Goal: Task Accomplishment & Management: Complete application form

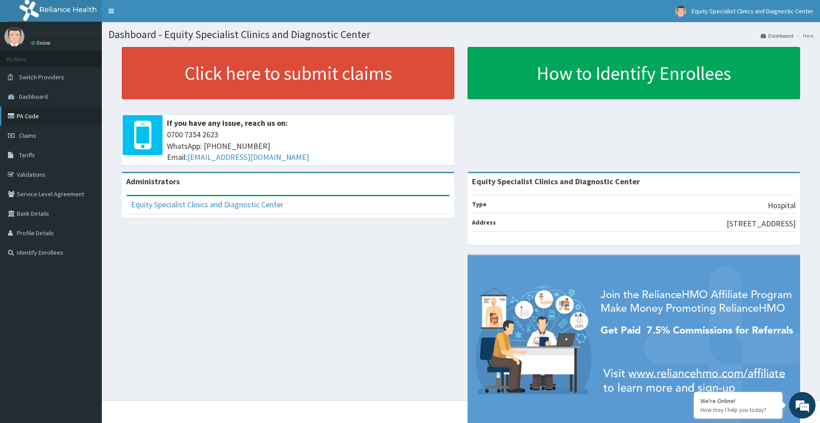
click at [27, 110] on link "PA Code" at bounding box center [51, 115] width 102 height 19
click at [34, 117] on link "PA Code" at bounding box center [51, 115] width 102 height 19
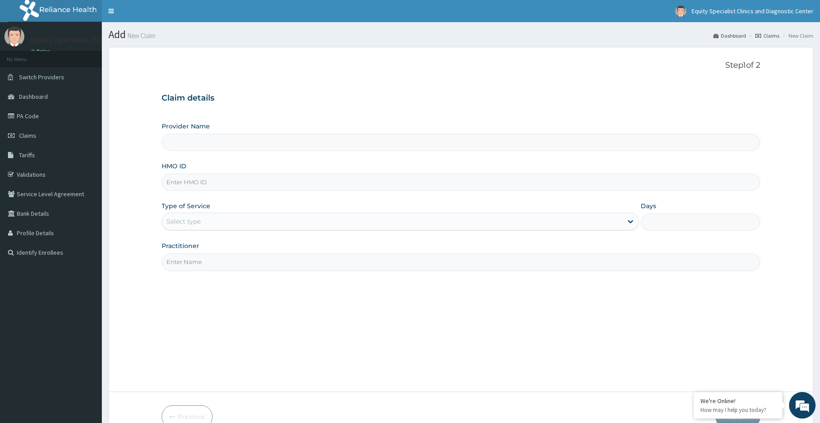
type input "Equity Specialist Clinics and Diagnostic Center"
click at [214, 187] on input "HMO ID" at bounding box center [461, 182] width 599 height 17
paste input "TPH/10229/A"
type input "TPH/10229/A"
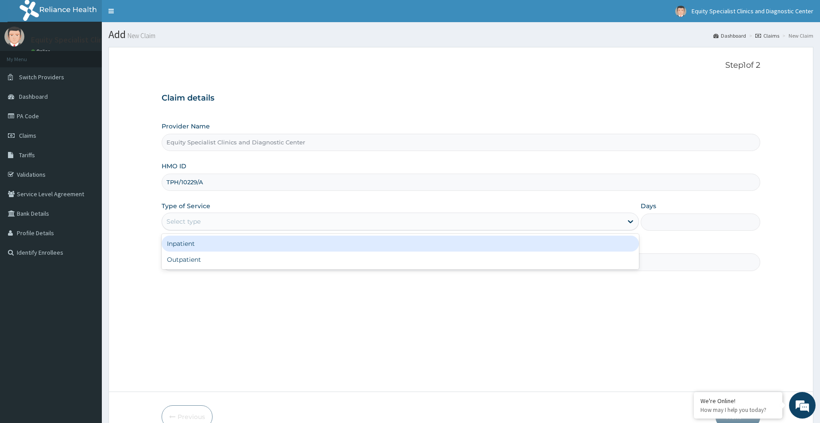
click at [209, 223] on div "Select type" at bounding box center [392, 221] width 461 height 14
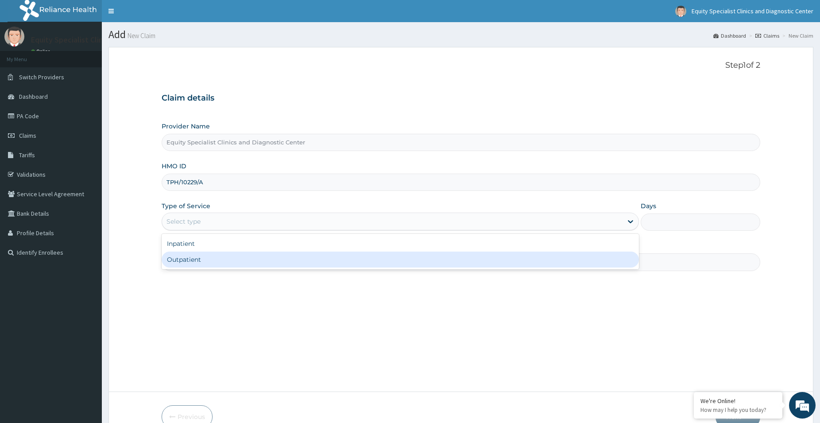
click at [201, 259] on div "Outpatient" at bounding box center [401, 260] width 478 height 16
type input "1"
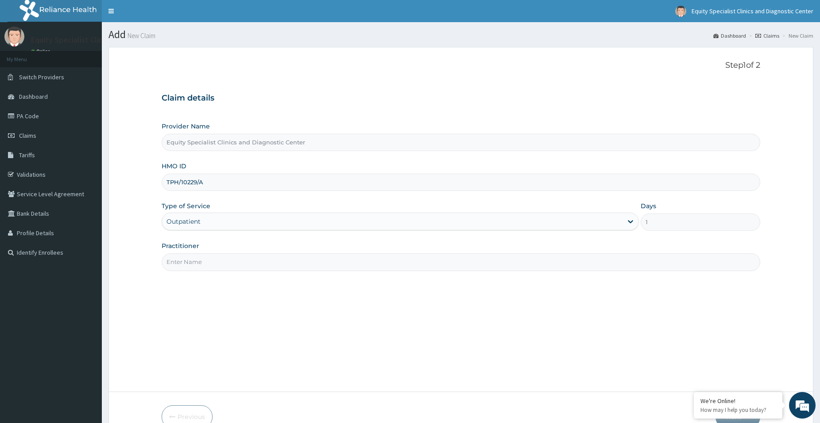
click at [202, 264] on input "Practitioner" at bounding box center [461, 261] width 599 height 17
click at [229, 267] on input "Practitioner" at bounding box center [461, 261] width 599 height 17
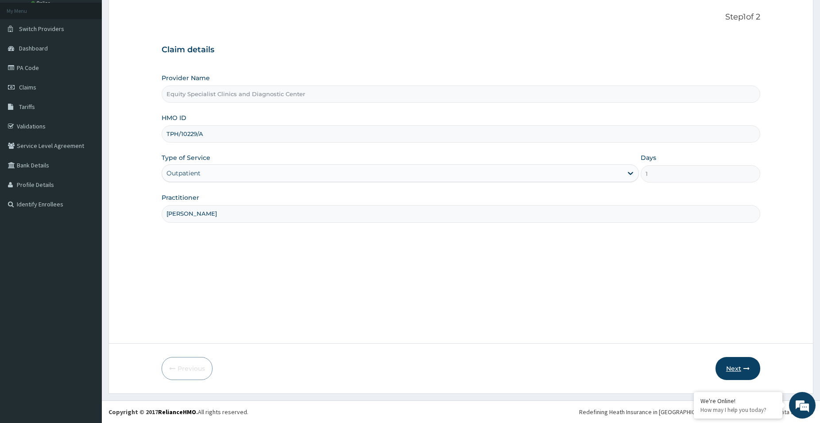
type input "DR aBRAHAM"
click at [730, 369] on button "Next" at bounding box center [738, 368] width 45 height 23
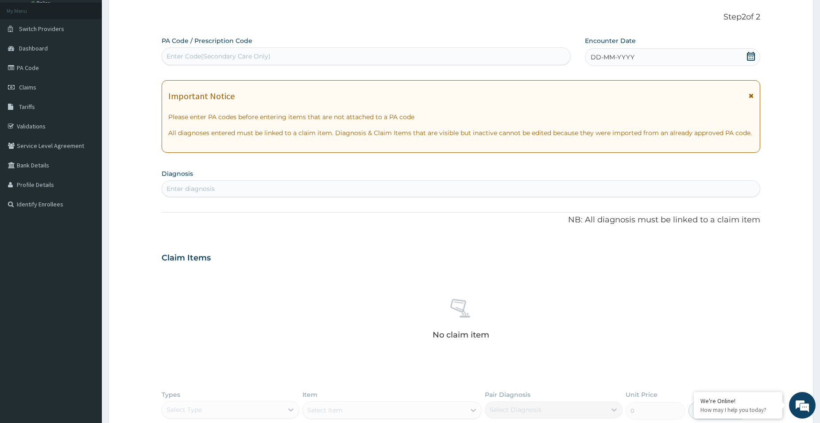
click at [272, 60] on div "Enter Code(Secondary Care Only)" at bounding box center [366, 56] width 408 height 14
paste input "PA/922A0A"
type input "PA/922A0A"
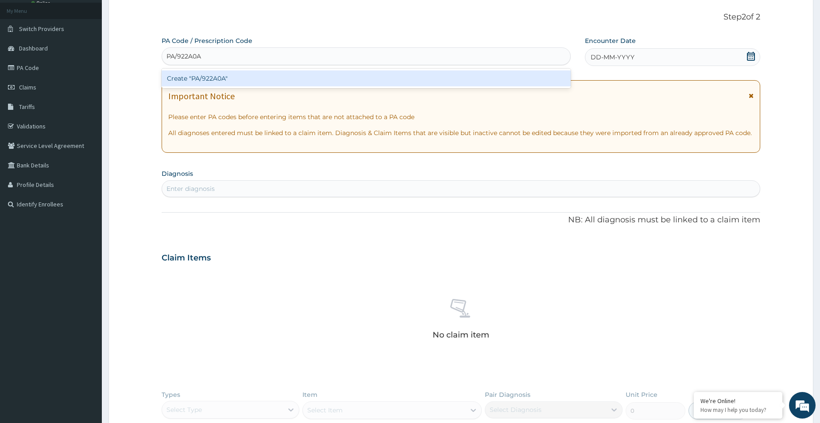
click at [270, 80] on div "Create "PA/922A0A"" at bounding box center [366, 78] width 409 height 16
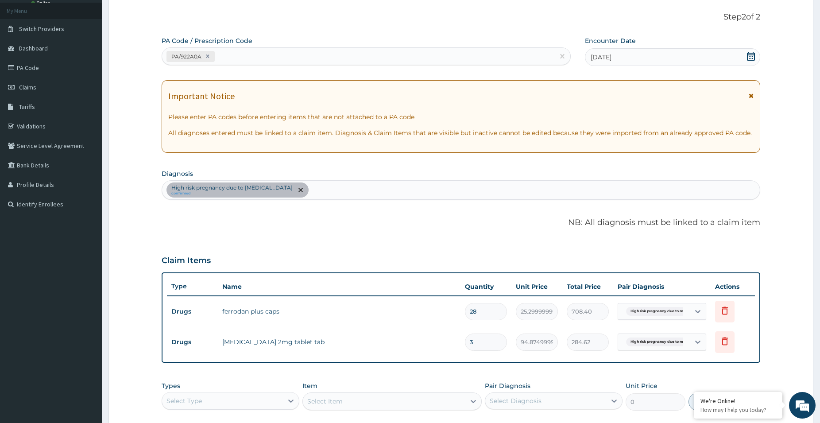
scroll to position [195, 0]
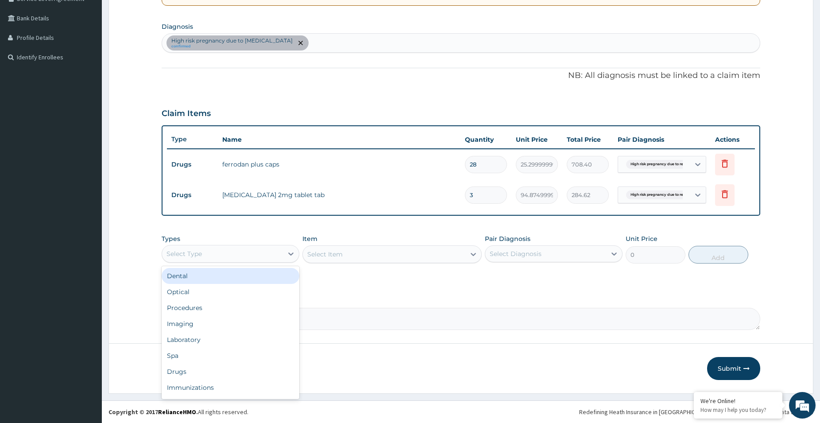
click at [266, 253] on div "Select Type" at bounding box center [222, 254] width 121 height 14
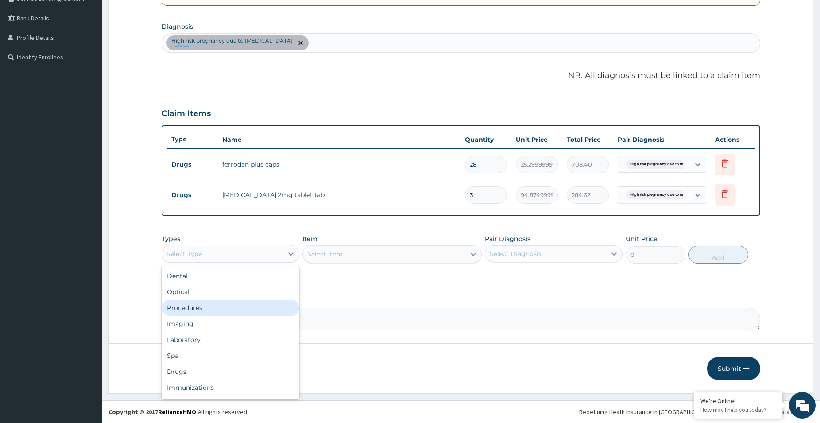
click at [234, 314] on div "Procedures" at bounding box center [231, 308] width 138 height 16
click at [348, 257] on div "Select Item" at bounding box center [392, 254] width 179 height 18
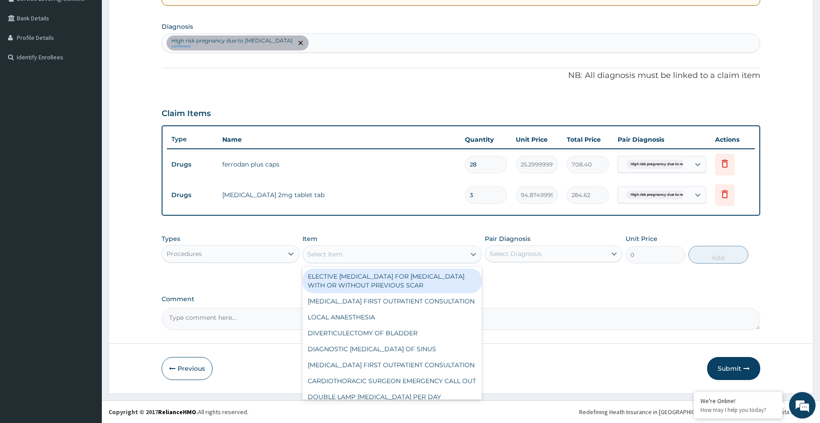
click at [392, 260] on div "Select Item" at bounding box center [384, 254] width 163 height 14
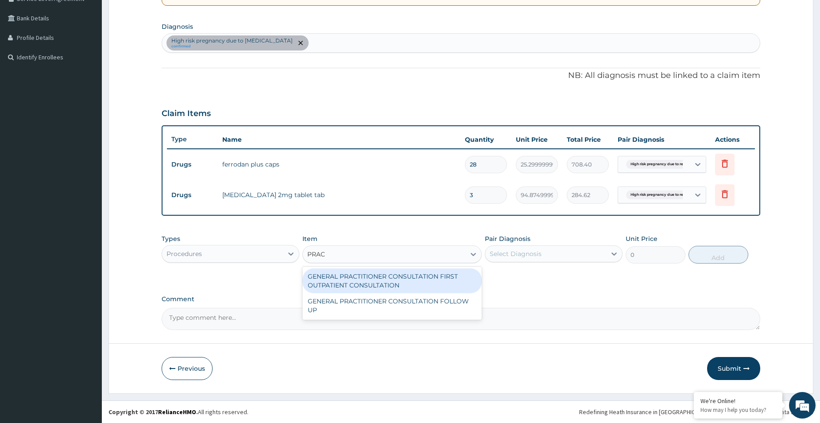
type input "PRACT"
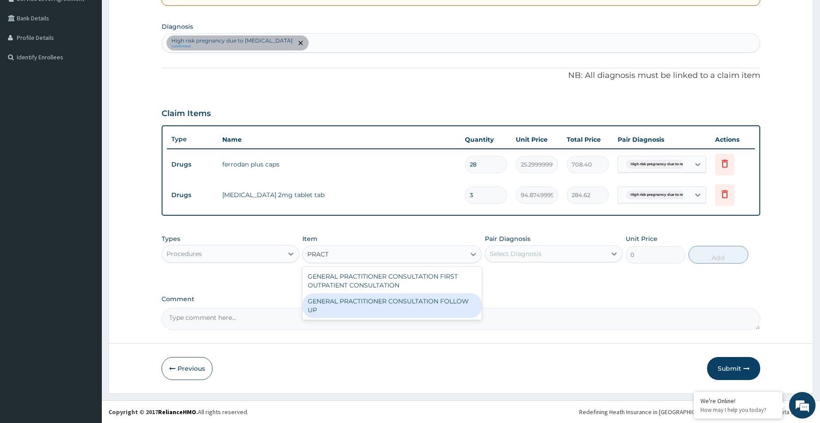
click at [449, 300] on div "GENERAL PRACTITIONER CONSULTATION FOLLOW UP" at bounding box center [392, 305] width 179 height 25
type input "3000"
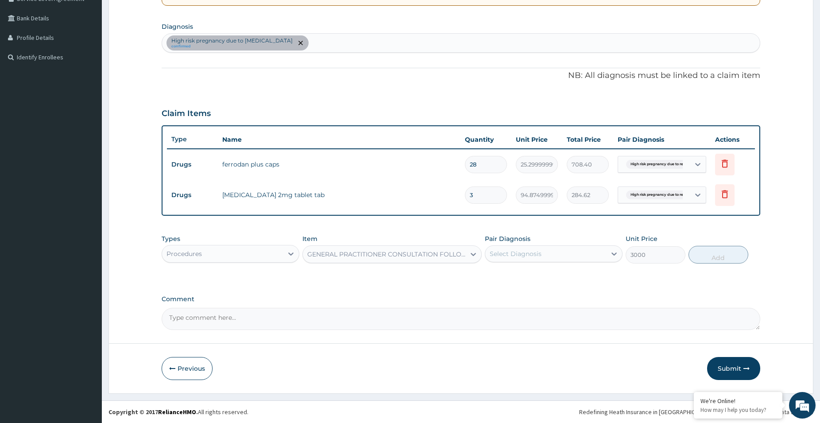
click at [522, 256] on div "Select Diagnosis" at bounding box center [516, 253] width 52 height 9
click at [514, 275] on label "High risk pregnancy due to [MEDICAL_DATA]" at bounding box center [559, 280] width 118 height 18
checkbox input "true"
click at [708, 256] on button "Add" at bounding box center [719, 255] width 60 height 18
type input "0"
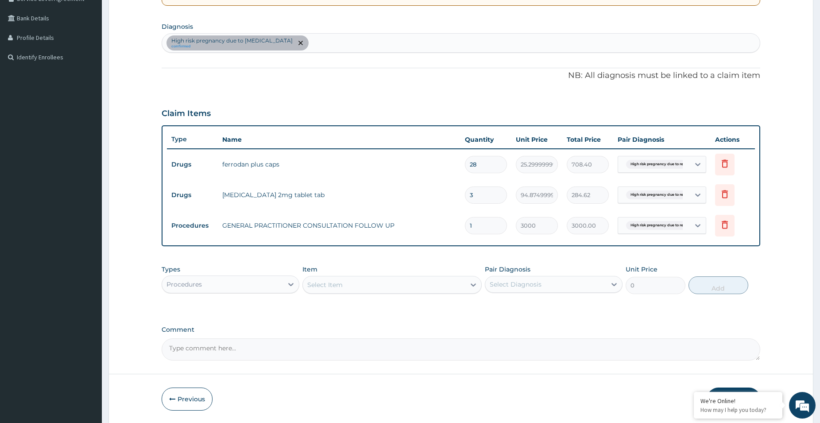
scroll to position [226, 0]
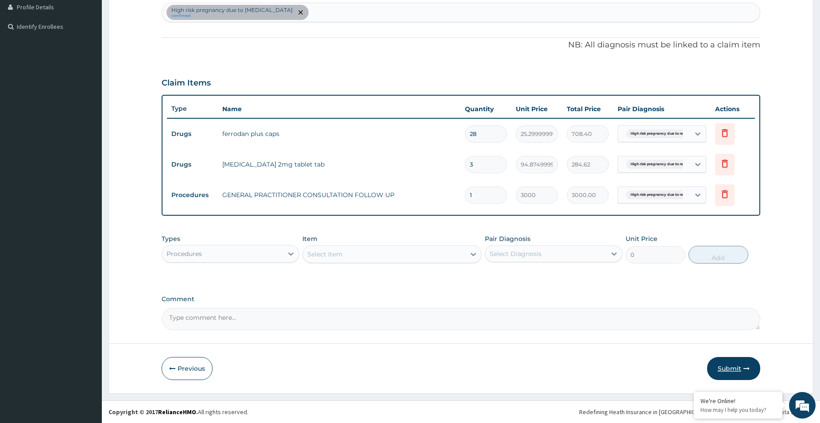
click at [722, 364] on button "Submit" at bounding box center [733, 368] width 53 height 23
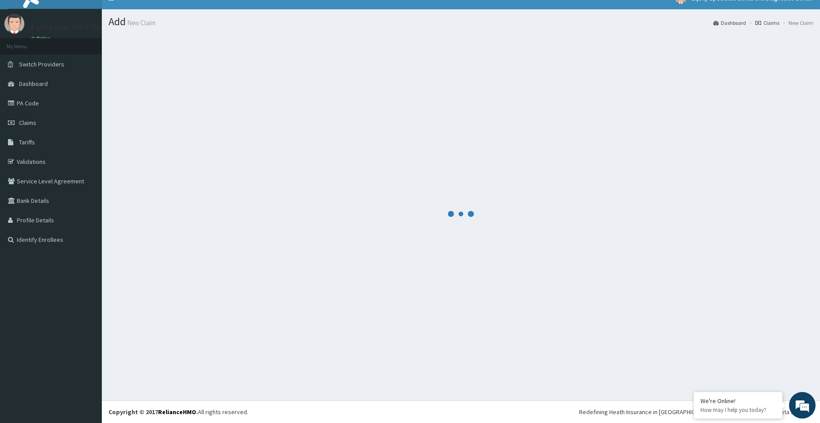
scroll to position [13, 0]
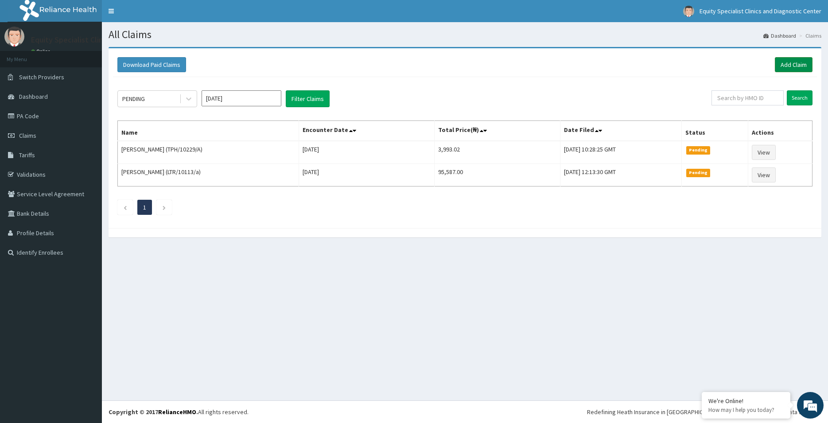
click at [785, 61] on link "Add Claim" at bounding box center [794, 64] width 38 height 15
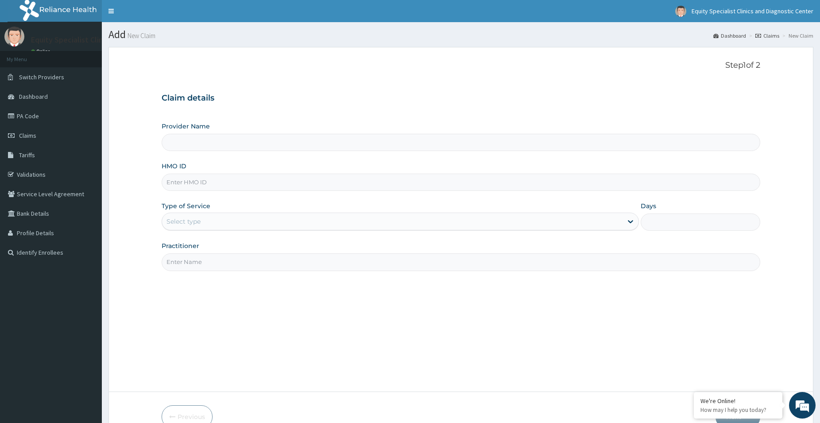
click at [264, 187] on input "HMO ID" at bounding box center [461, 182] width 599 height 17
type input "Equity Specialist Clinics and Diagnostic Center"
paste input "TPH/10229/A"
type input "TPH/10229/A"
click at [250, 228] on div "Select type" at bounding box center [392, 221] width 461 height 14
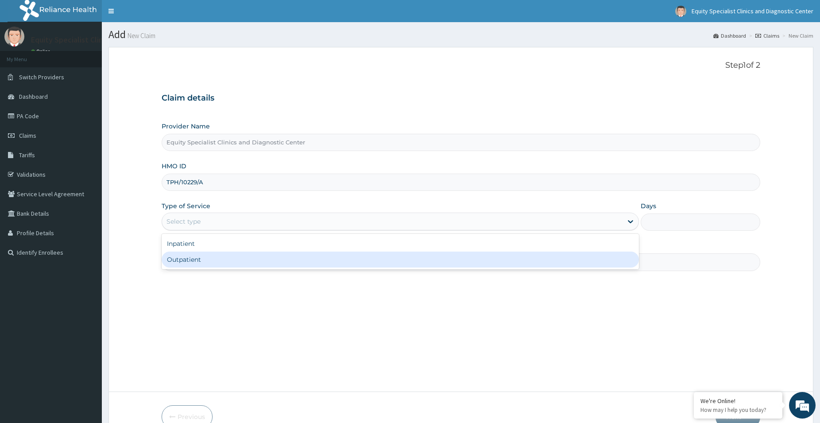
click at [247, 255] on div "Outpatient" at bounding box center [401, 260] width 478 height 16
type input "1"
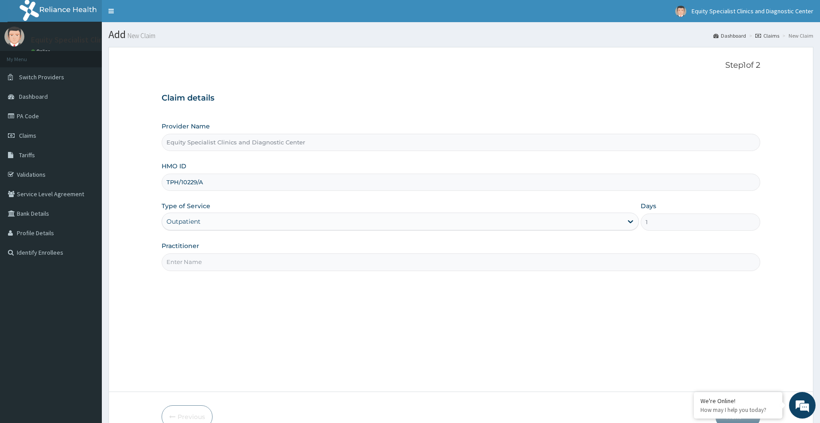
click at [247, 255] on input "Practitioner" at bounding box center [461, 261] width 599 height 17
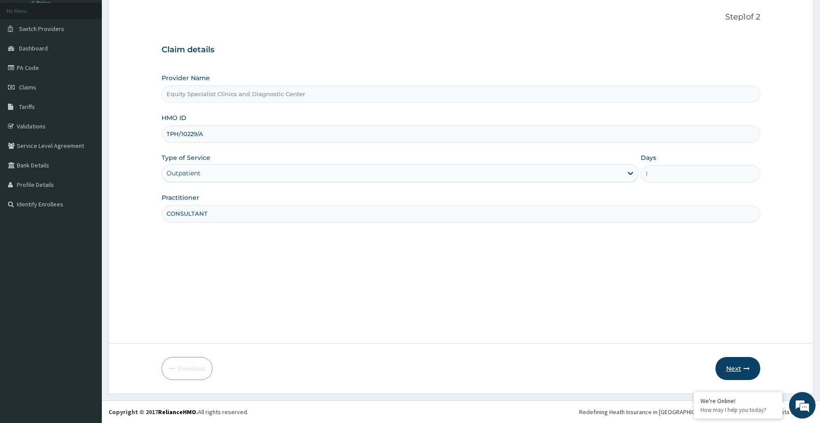
type input "CONSULTANT"
click at [737, 371] on button "Next" at bounding box center [738, 368] width 45 height 23
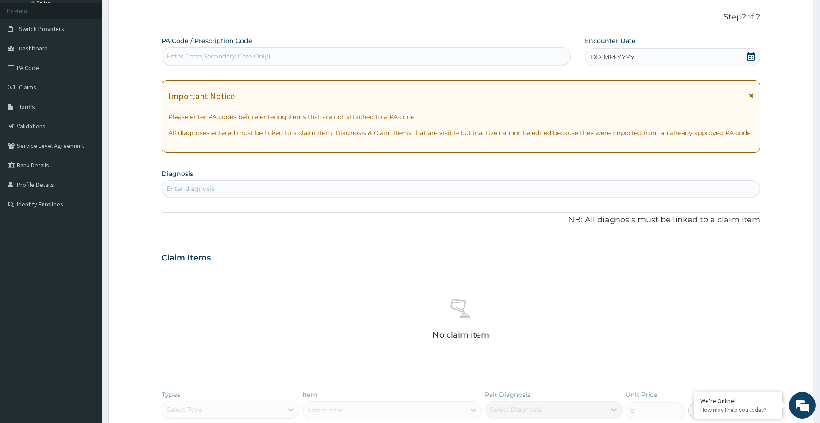
click at [280, 53] on div "Enter Code(Secondary Care Only)" at bounding box center [366, 56] width 408 height 14
paste input "PA/F1415F"
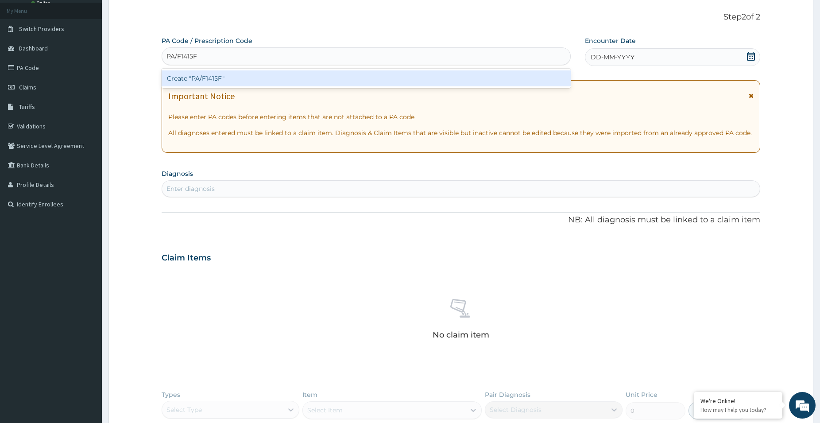
type input "PA/F1415F"
click at [287, 85] on div "Create "PA/F1415F"" at bounding box center [366, 78] width 409 height 16
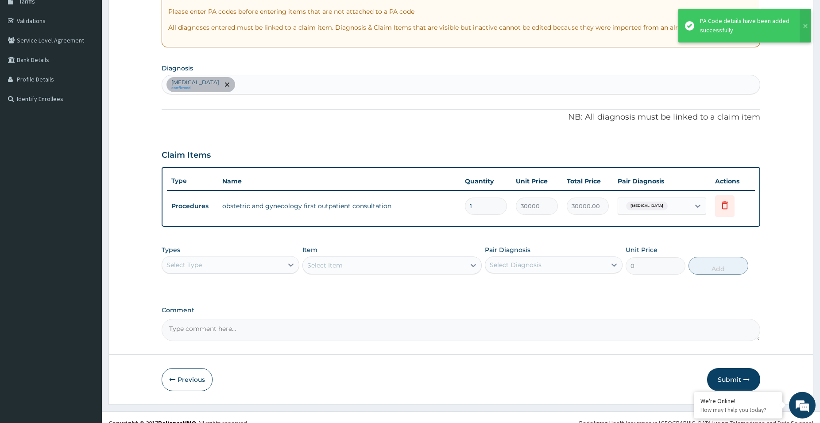
scroll to position [165, 0]
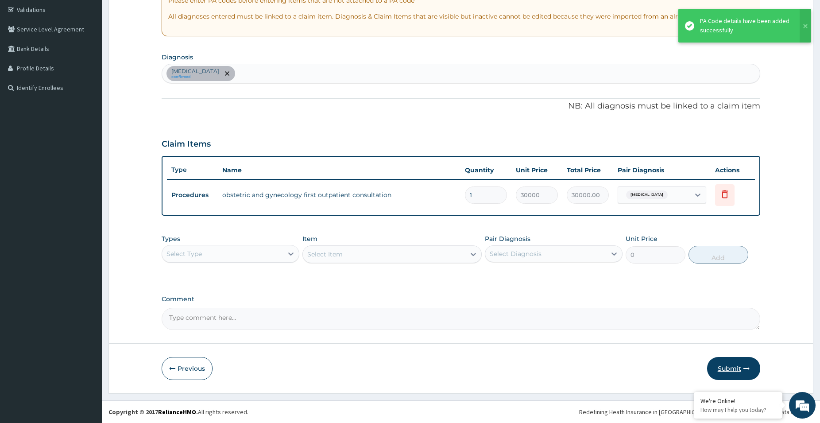
click at [724, 365] on button "Submit" at bounding box center [733, 368] width 53 height 23
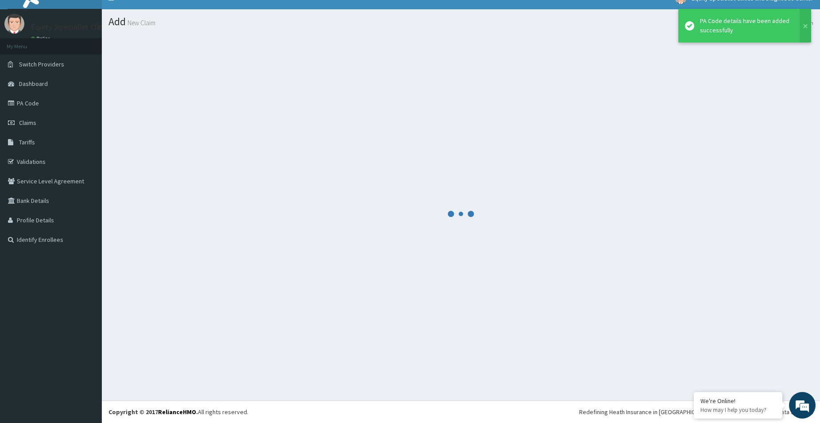
scroll to position [13, 0]
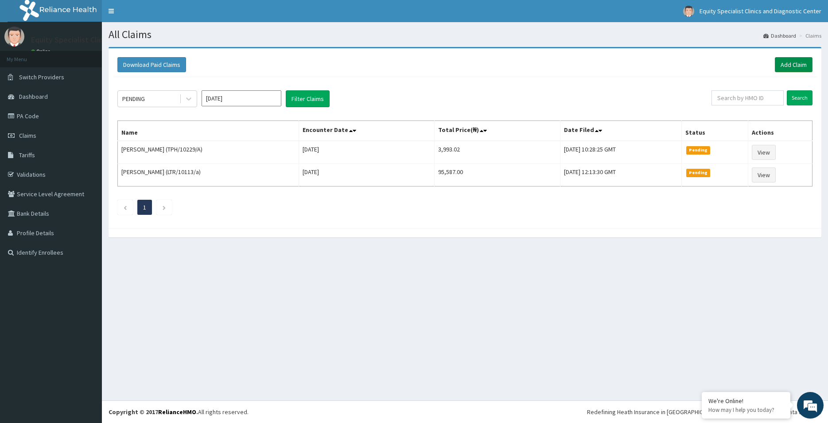
click at [802, 67] on link "Add Claim" at bounding box center [794, 64] width 38 height 15
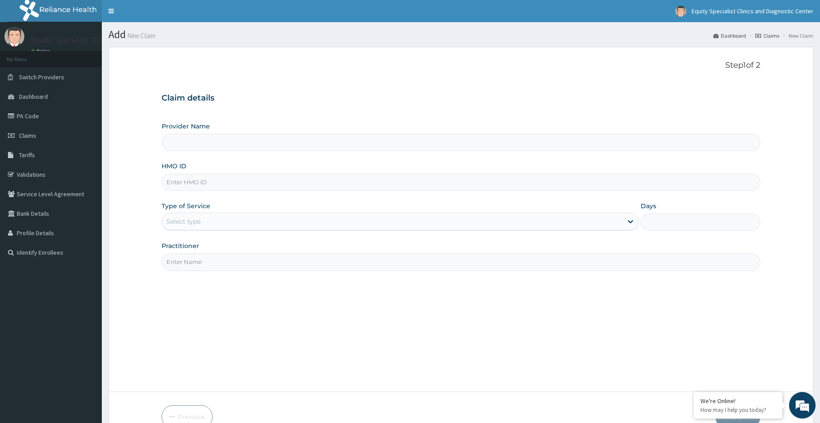
type input "Equity Specialist Clinics and Diagnostic Center"
click at [253, 184] on input "HMO ID" at bounding box center [461, 182] width 599 height 17
paste input "TPH/10229/A"
type input "TPH/10229/A"
click at [209, 228] on div "Select type" at bounding box center [392, 221] width 461 height 14
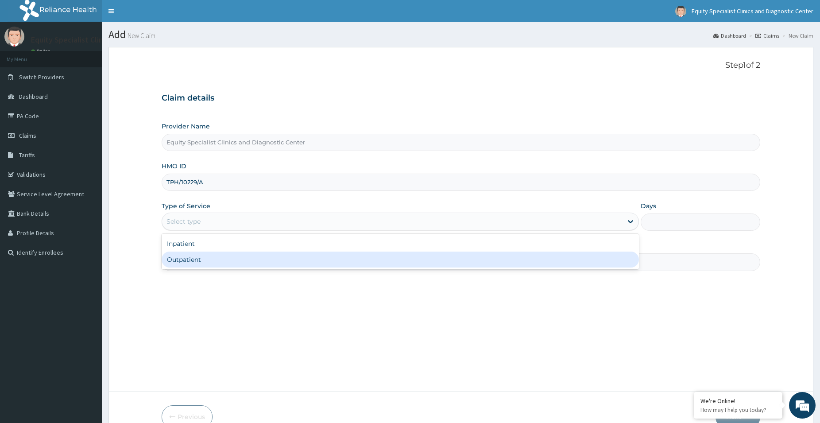
click at [206, 257] on div "Outpatient" at bounding box center [401, 260] width 478 height 16
type input "1"
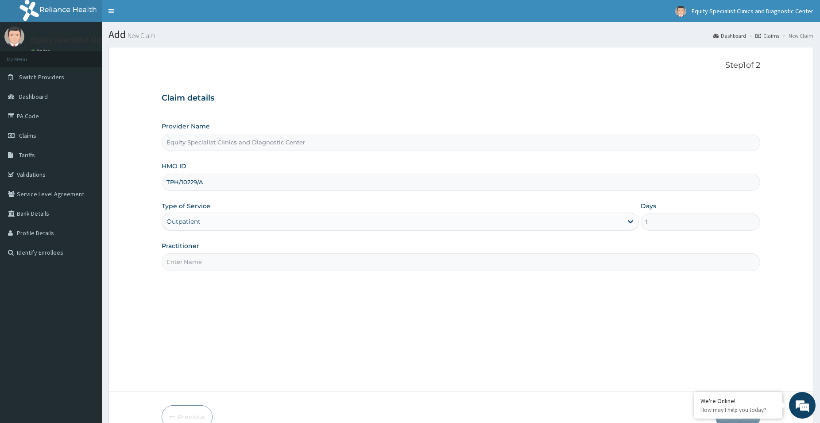
click at [208, 268] on input "Practitioner" at bounding box center [461, 261] width 599 height 17
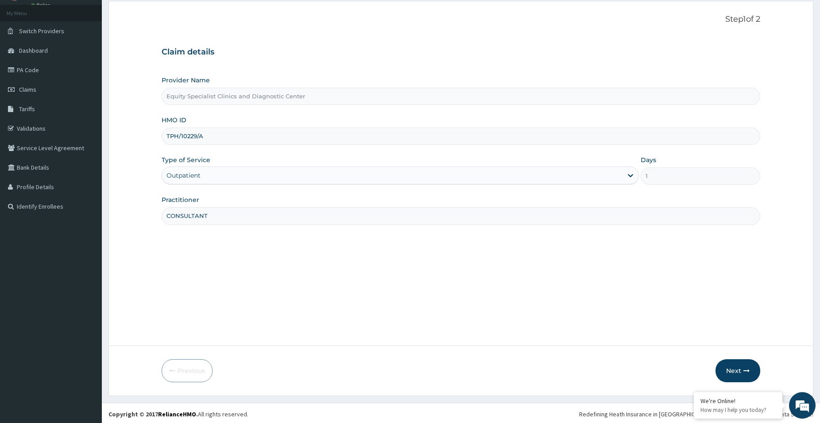
scroll to position [48, 0]
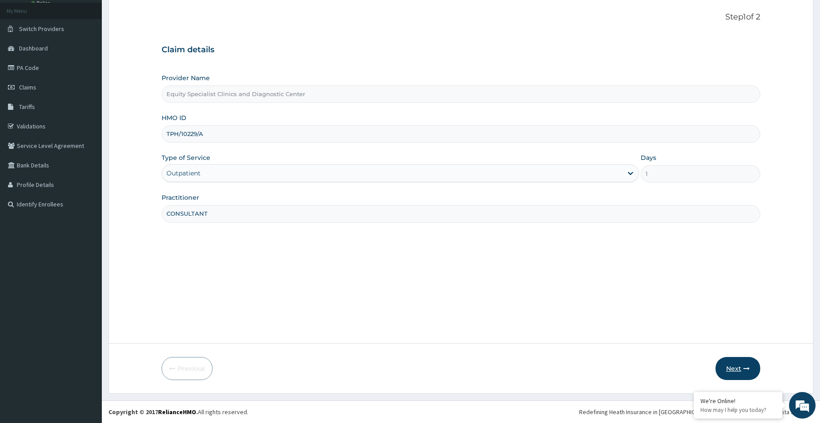
type input "CONSULTANT"
click at [736, 368] on button "Next" at bounding box center [738, 368] width 45 height 23
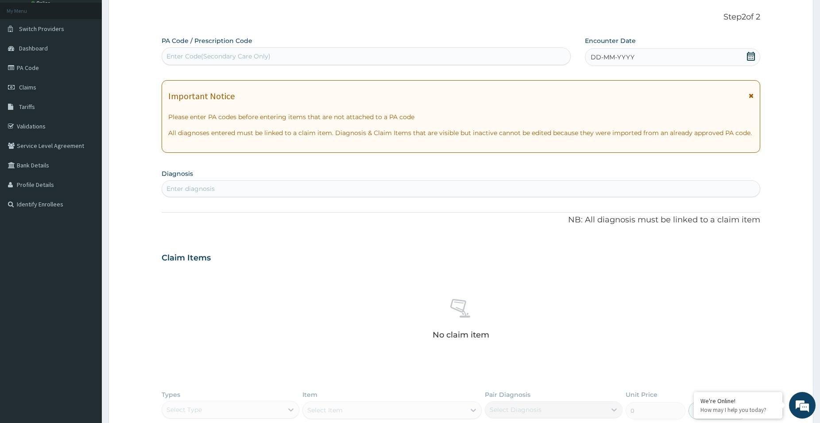
click at [283, 55] on div "Enter Code(Secondary Care Only)" at bounding box center [366, 56] width 408 height 14
click at [240, 55] on div "Enter Code(Secondary Care Only)" at bounding box center [219, 56] width 104 height 9
paste input "PA/8E4662"
type input "PA/8E4662"
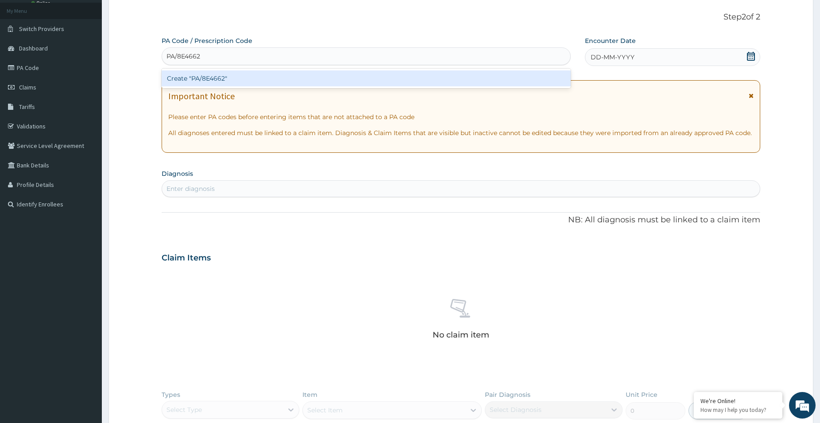
click at [252, 78] on div "Create "PA/8E4662"" at bounding box center [366, 78] width 409 height 16
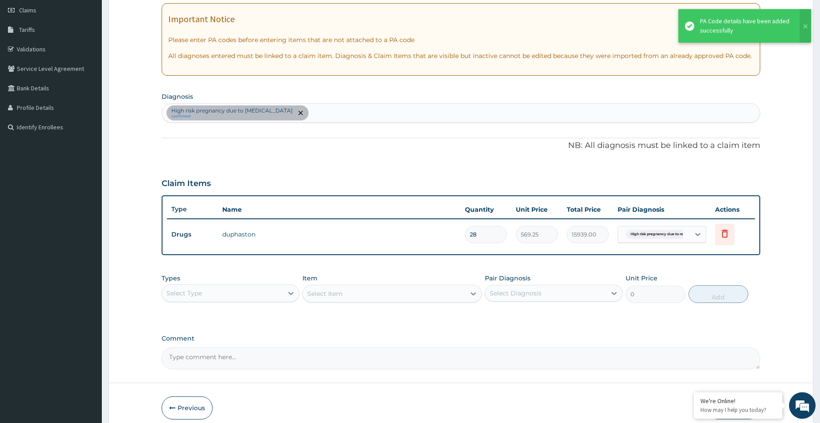
scroll to position [139, 0]
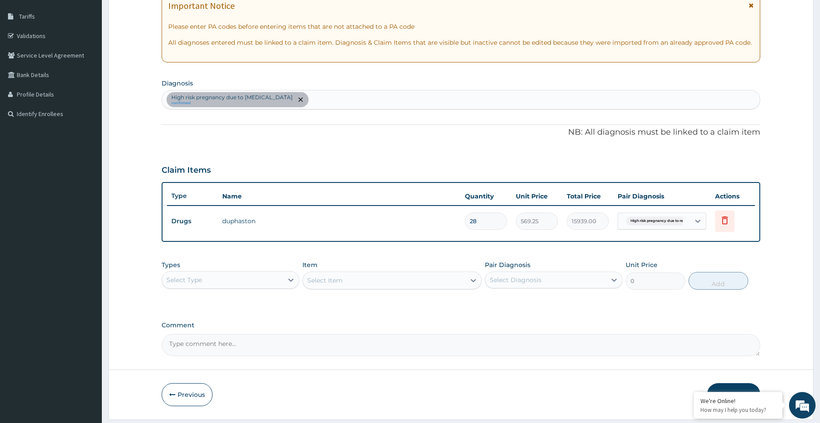
click at [465, 143] on div "PA Code / Prescription Code PA/8E4662 Encounter Date 11-08-2025 Important Notic…" at bounding box center [461, 151] width 599 height 410
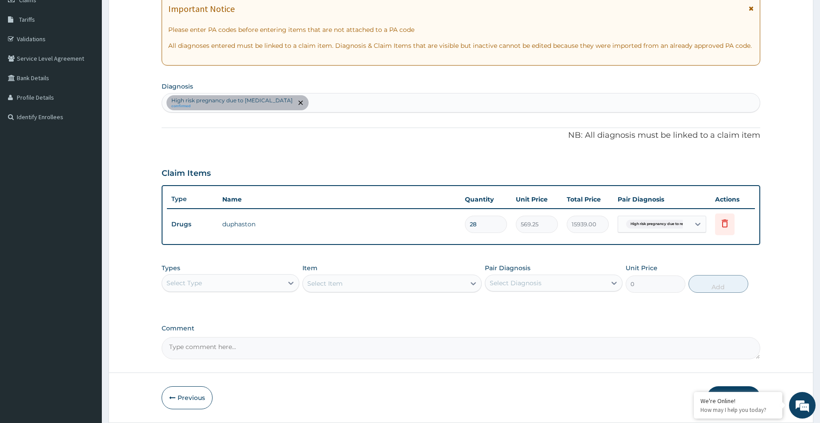
scroll to position [165, 0]
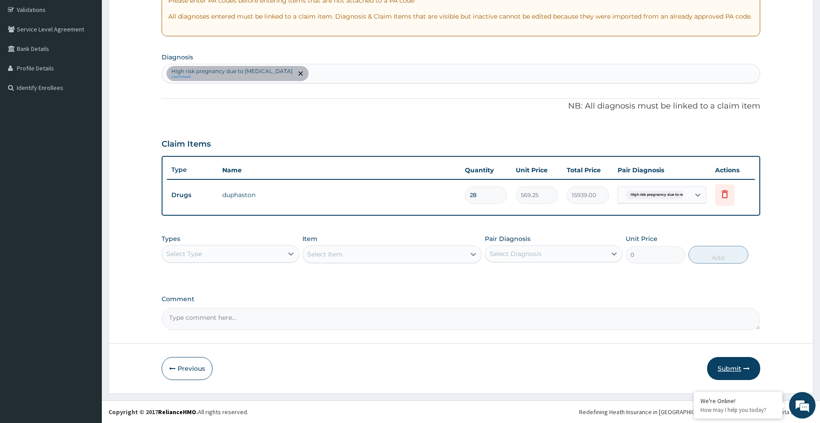
click at [736, 367] on button "Submit" at bounding box center [733, 368] width 53 height 23
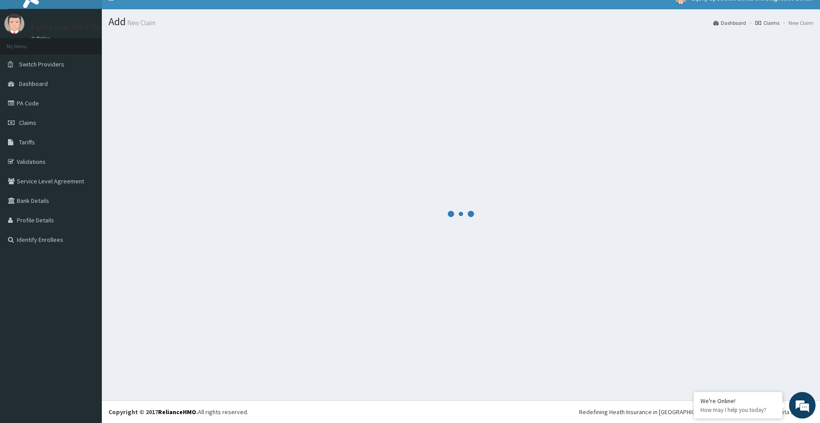
scroll to position [13, 0]
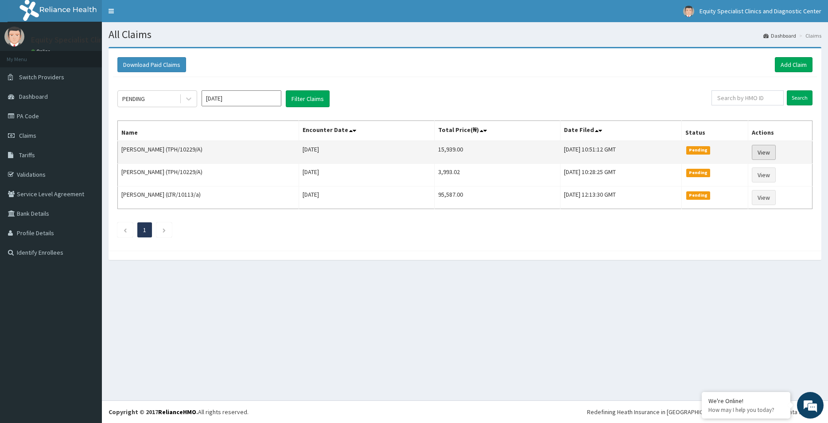
click at [772, 148] on link "View" at bounding box center [764, 152] width 24 height 15
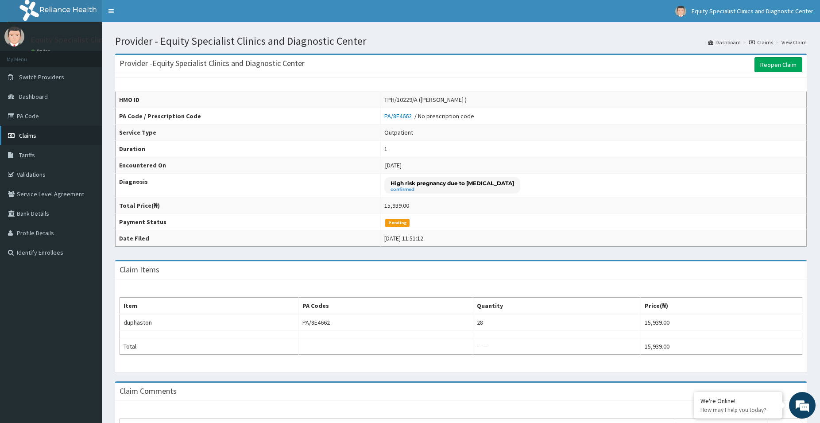
click at [32, 140] on span "Claims" at bounding box center [27, 136] width 17 height 8
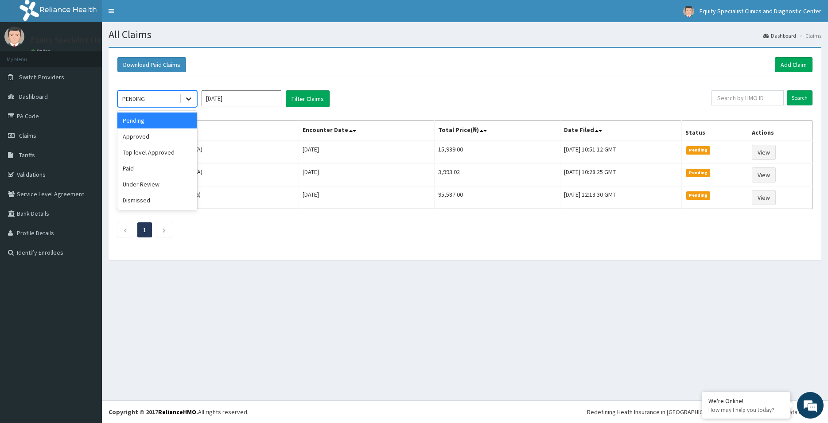
click at [190, 98] on icon at bounding box center [188, 98] width 9 height 9
click at [169, 133] on div "Approved" at bounding box center [157, 136] width 80 height 16
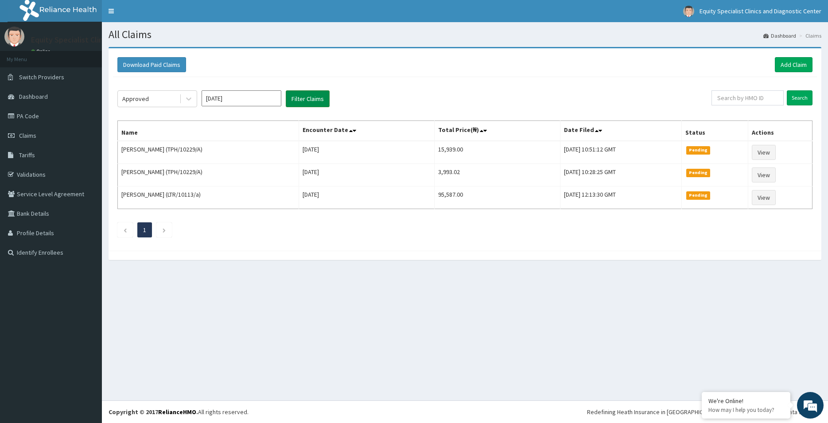
click at [317, 97] on button "Filter Claims" at bounding box center [308, 98] width 44 height 17
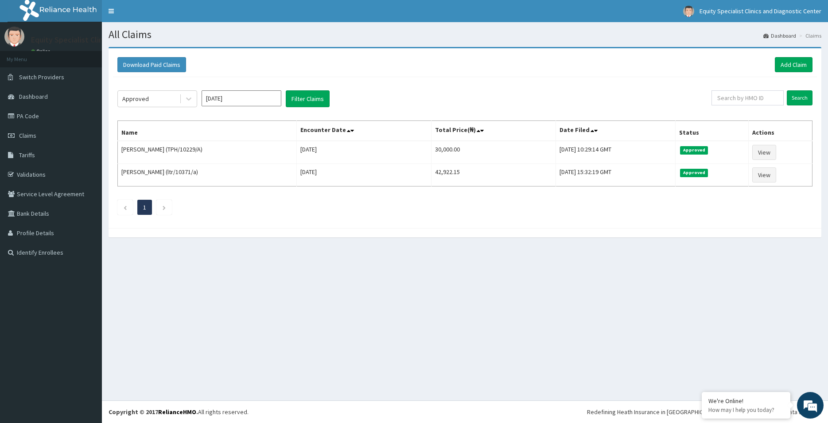
click at [798, 57] on div "Download Paid Claims Add Claim" at bounding box center [465, 65] width 704 height 24
click at [790, 64] on link "Add Claim" at bounding box center [794, 64] width 38 height 15
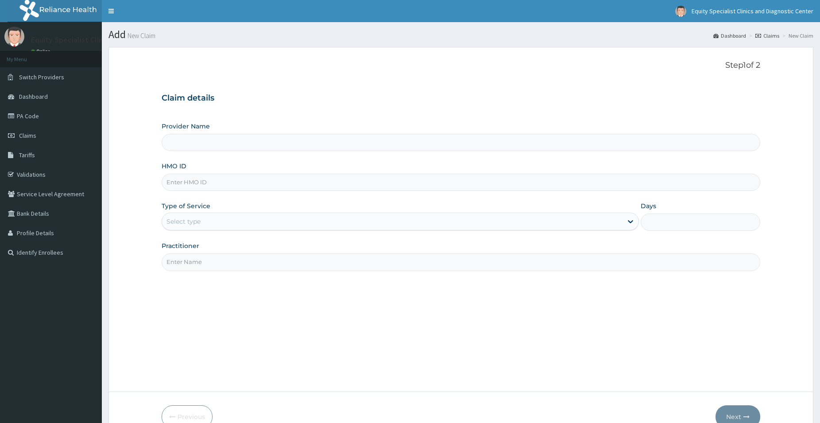
type input "Equity Specialist Clinics and Diagnostic Center"
type input "TPH/10229/A"
drag, startPoint x: 203, startPoint y: 226, endPoint x: 203, endPoint y: 219, distance: 6.7
click at [204, 223] on div "Select type" at bounding box center [392, 221] width 461 height 14
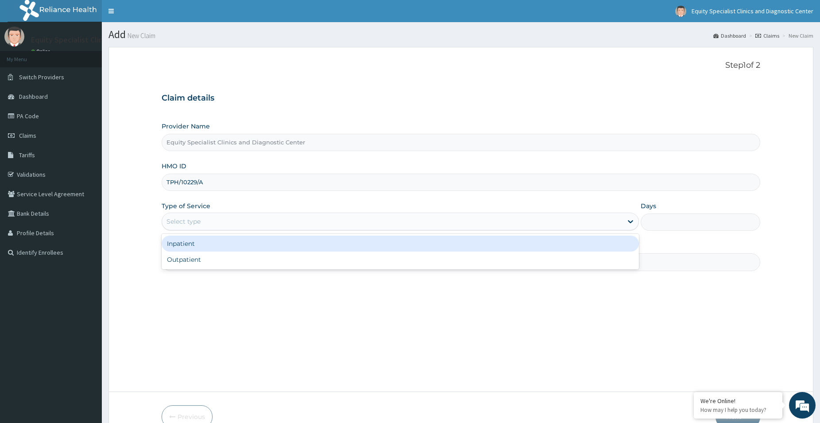
click at [194, 248] on div "Inpatient" at bounding box center [401, 244] width 478 height 16
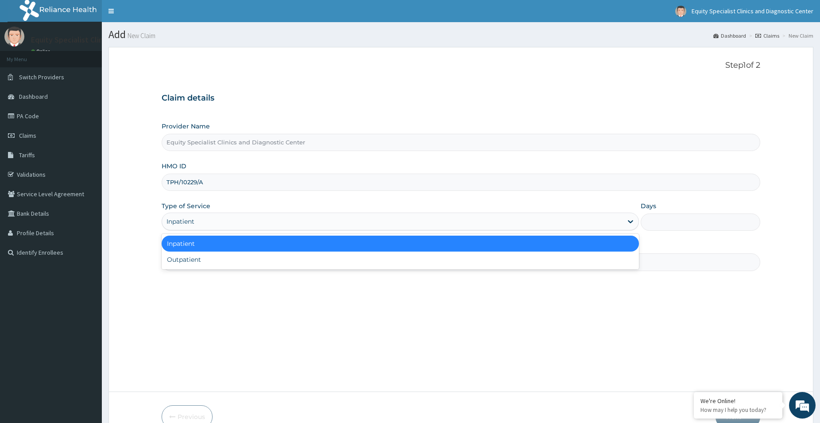
click at [207, 225] on div "Inpatient" at bounding box center [392, 221] width 461 height 14
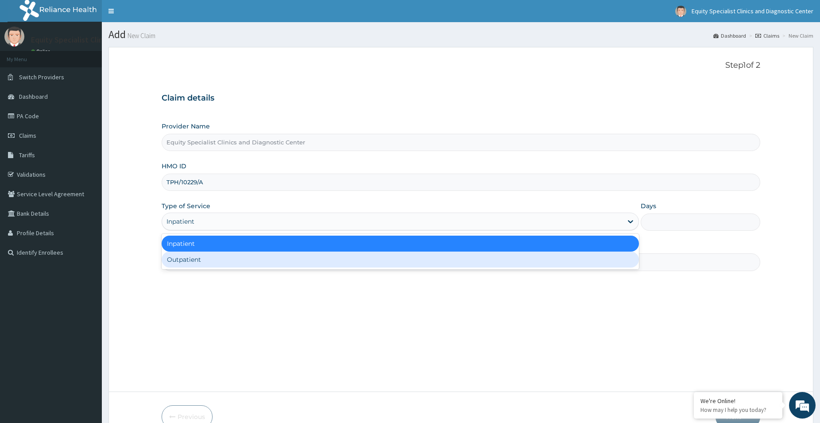
click at [194, 260] on div "Outpatient" at bounding box center [401, 260] width 478 height 16
type input "1"
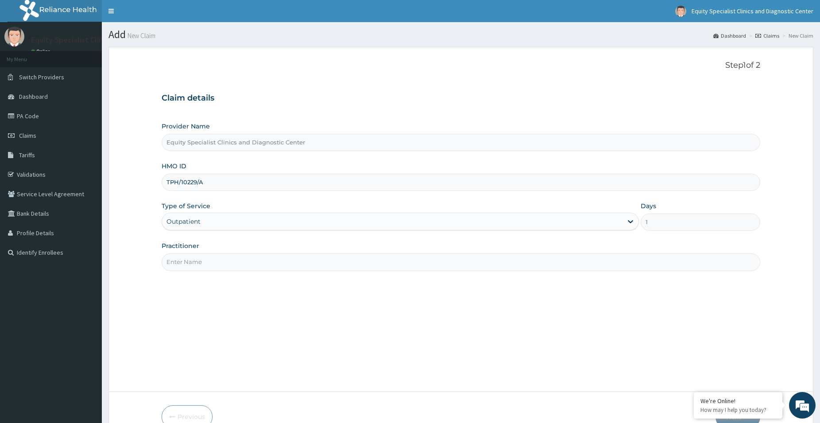
click at [193, 260] on input "Practitioner" at bounding box center [461, 261] width 599 height 17
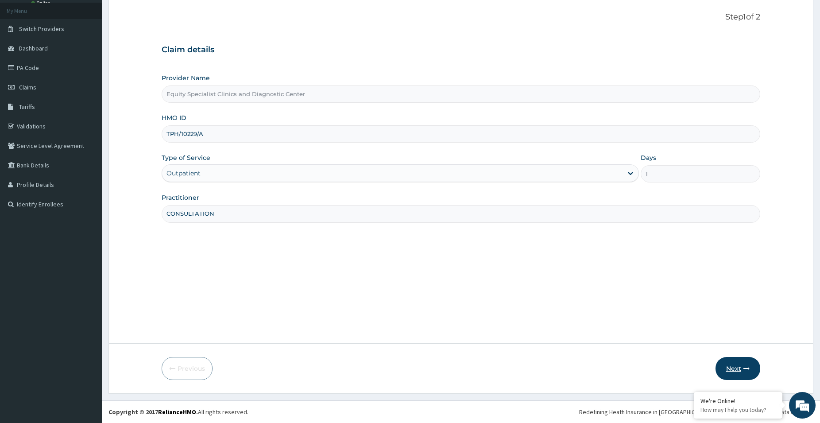
type input "CONSULTATION"
click at [738, 368] on button "Next" at bounding box center [738, 368] width 45 height 23
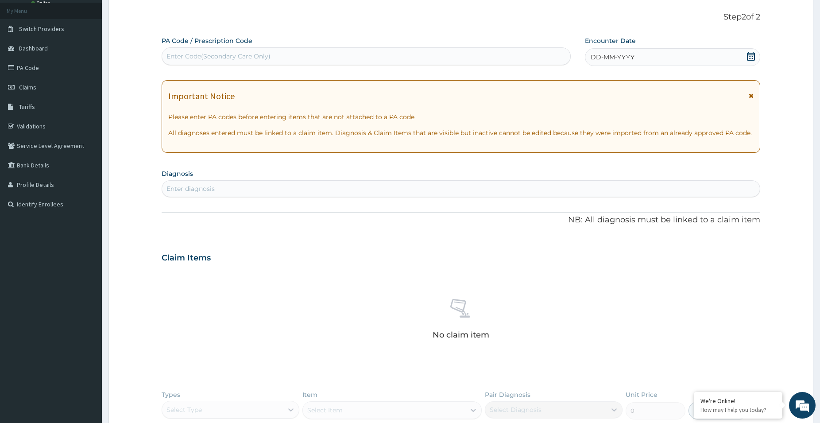
click at [293, 50] on div "Enter Code(Secondary Care Only)" at bounding box center [366, 56] width 408 height 14
type input "H"
click at [202, 190] on div "Enter diagnosis" at bounding box center [191, 188] width 48 height 9
type input "HIGH RISK IN PRE"
